Goal: Transaction & Acquisition: Purchase product/service

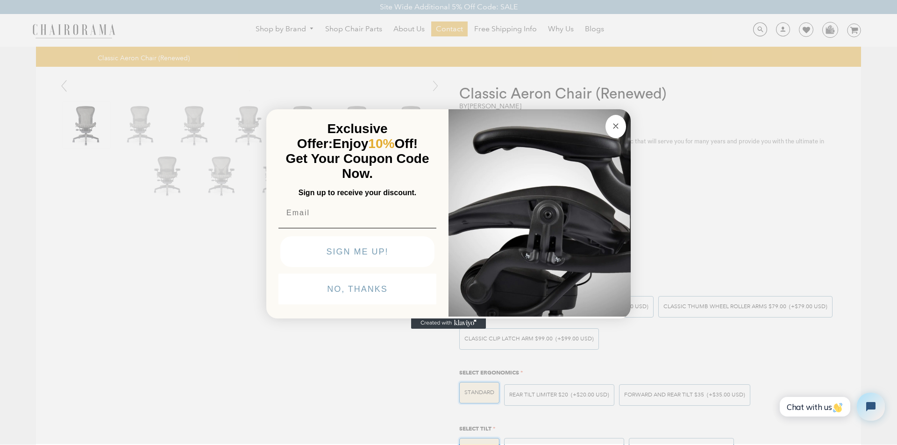
click at [298, 267] on button "SIGN ME UP!" at bounding box center [357, 251] width 154 height 31
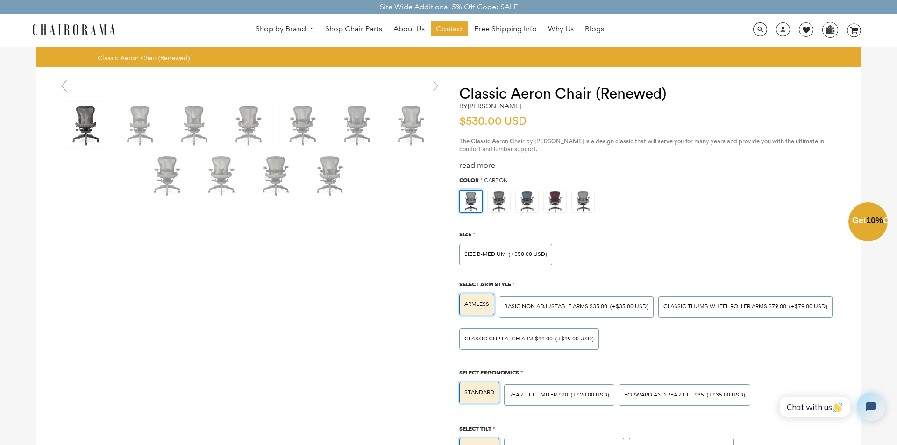
click at [266, 24] on div "Close dialog Exclusive Offer: Enjoy 10% Off! Get Your Coupon Code Now. Sign up …" at bounding box center [448, 221] width 897 height 445
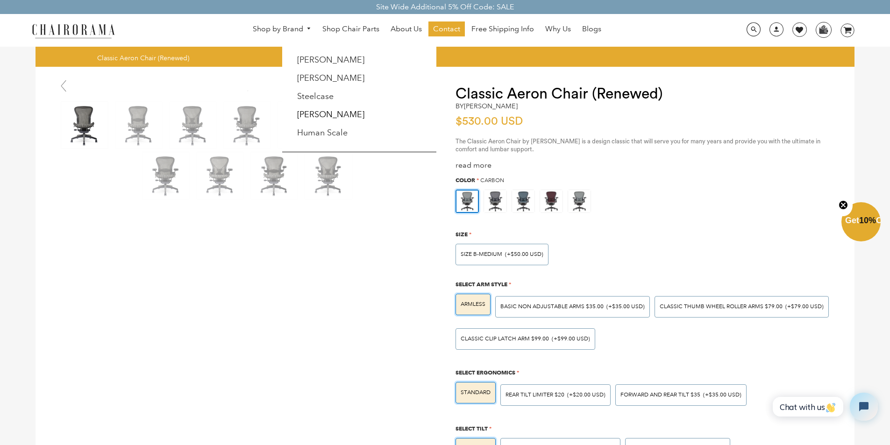
click at [257, 24] on link "Shop by Brand" at bounding box center [282, 29] width 68 height 14
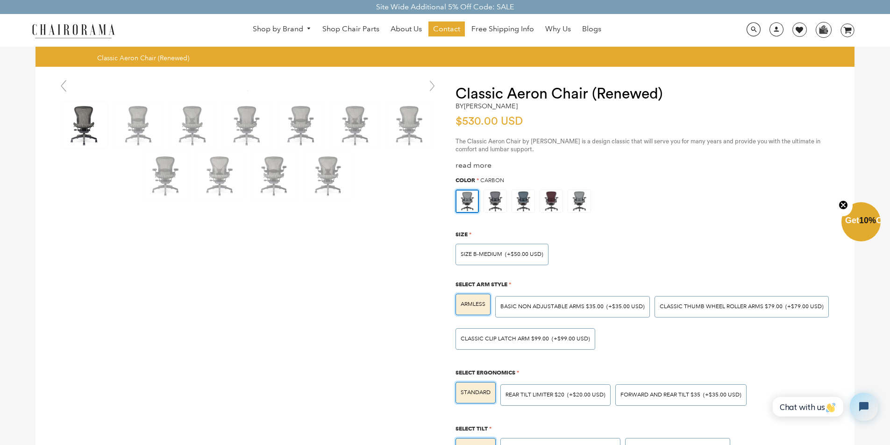
click at [469, 279] on div "Select Arm Style *" at bounding box center [481, 283] width 59 height 10
click at [794, 25] on link at bounding box center [800, 29] width 14 height 14
